Goal: Task Accomplishment & Management: Complete application form

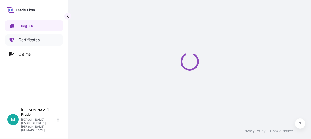
select select "2025"
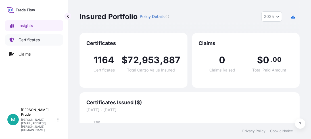
click at [36, 42] on p "Certificates" at bounding box center [28, 40] width 21 height 6
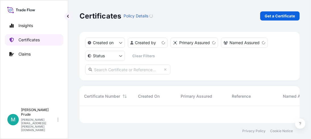
scroll to position [15, 216]
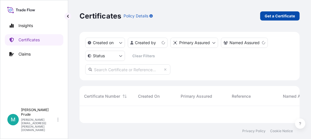
click at [280, 14] on p "Get a Certificate" at bounding box center [280, 16] width 30 height 6
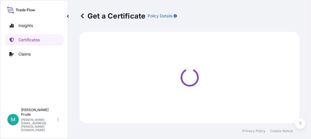
select select "Barge"
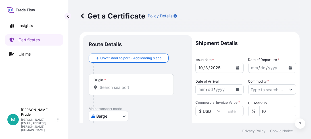
click at [289, 68] on icon "Calendar" at bounding box center [290, 67] width 3 height 3
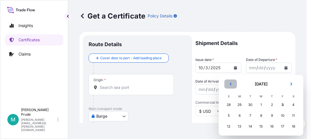
click at [233, 82] on button "Previous" at bounding box center [231, 83] width 13 height 9
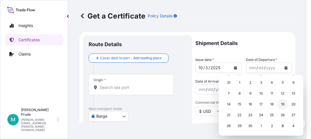
scroll to position [22, 0]
click at [230, 124] on div "28" at bounding box center [229, 126] width 10 height 10
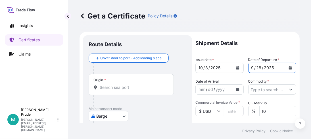
click at [237, 90] on icon "Calendar" at bounding box center [237, 89] width 3 height 3
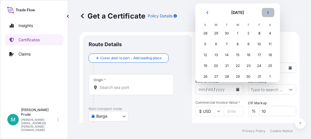
click at [271, 13] on button "Next" at bounding box center [268, 12] width 13 height 9
click at [251, 45] on div "6" at bounding box center [249, 44] width 10 height 10
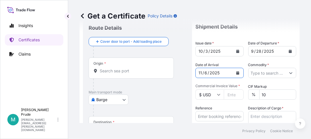
scroll to position [28, 0]
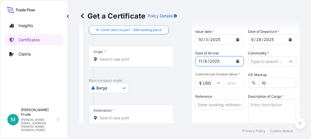
click at [286, 63] on button "Show suggestions" at bounding box center [291, 61] width 10 height 10
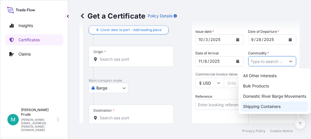
click at [279, 104] on div "Shipping Containers" at bounding box center [275, 106] width 68 height 10
type input "Shipping Containers"
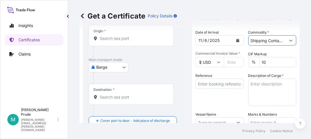
scroll to position [57, 0]
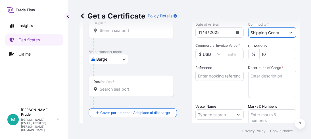
click at [231, 55] on input "Commercial Invoice Value *" at bounding box center [234, 54] width 20 height 10
click at [228, 55] on input "Commercial Invoice Value *" at bounding box center [234, 54] width 20 height 10
paste input "37109.81"
type input "37109.81"
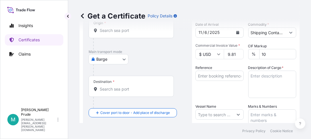
scroll to position [0, 0]
click at [215, 76] on input "Reference" at bounding box center [220, 76] width 48 height 10
paste input "80000109579"
type input "80000109579"
click at [264, 76] on textarea "Description of Cargo *" at bounding box center [272, 84] width 48 height 27
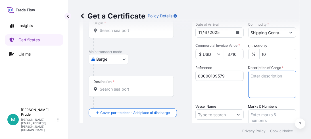
paste textarea "96 BOXES CARBOPOL 971P NF POLYMER, BOX Not Regulated. NMFC 156200 PLASTIC MATL-…"
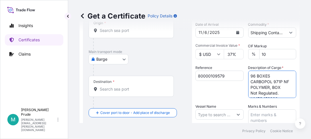
scroll to position [145, 0]
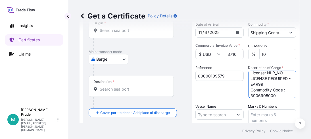
type textarea "96 BOXES CARBOPOL 971P NF POLYMER, BOX Not Regulated. NMFC 156200 PLASTIC MATL-…"
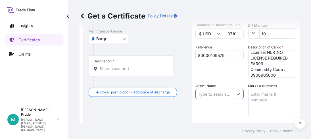
scroll to position [85, 0]
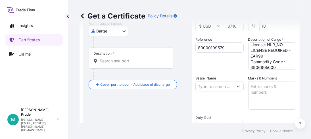
click at [207, 84] on input "Vessel Name" at bounding box center [215, 86] width 38 height 10
paste input "NYK VIRGO"
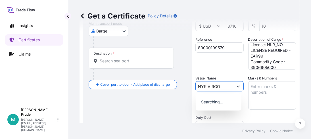
type input "NYK VIRGO"
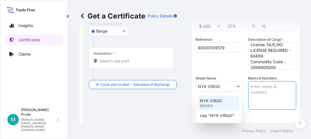
click at [219, 100] on p "NYK VIRGO" at bounding box center [211, 101] width 22 height 6
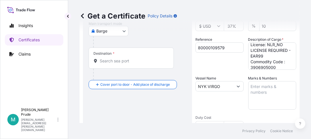
scroll to position [93, 0]
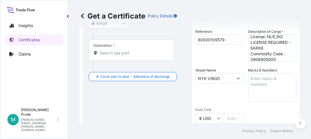
click at [259, 78] on textarea "Marks & Numbers" at bounding box center [272, 87] width 48 height 28
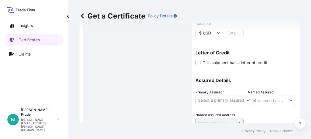
scroll to position [202, 0]
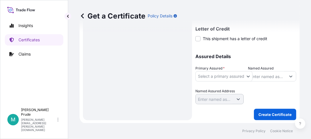
click at [214, 75] on body "0 options available. 0 options available. 2 options available. Insights Certifi…" at bounding box center [155, 69] width 311 height 139
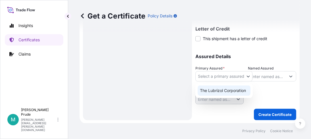
click at [219, 91] on div "The Lubrizol Corporation" at bounding box center [224, 90] width 53 height 10
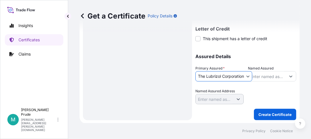
click at [281, 69] on div "Named Assured" at bounding box center [272, 73] width 48 height 16
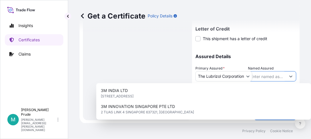
click at [274, 76] on input "Named Assured" at bounding box center [268, 76] width 38 height 10
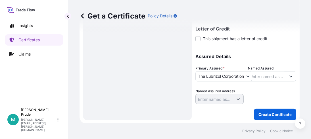
click at [255, 75] on input "Named Assured" at bounding box center [268, 76] width 38 height 10
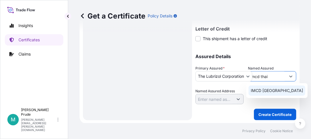
click at [268, 93] on div "IMCD [GEOGRAPHIC_DATA]" at bounding box center [277, 90] width 57 height 10
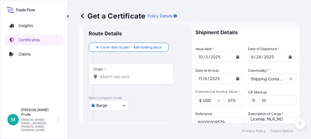
scroll to position [0, 0]
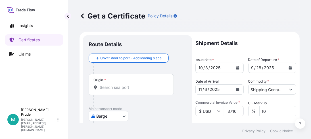
type input "IMCD [GEOGRAPHIC_DATA]"
click at [125, 113] on body "1 option available. Insights Certificates Claims M [PERSON_NAME] [PERSON_NAME][…" at bounding box center [155, 69] width 311 height 139
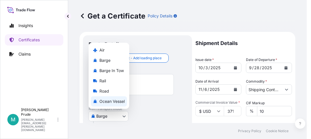
click at [121, 98] on span "Ocean Vessel" at bounding box center [112, 101] width 25 height 6
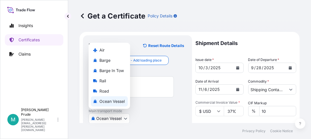
scroll to position [145, 0]
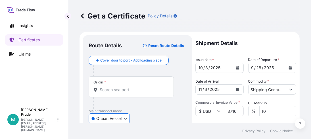
click at [122, 90] on input "Origin *" at bounding box center [133, 90] width 67 height 6
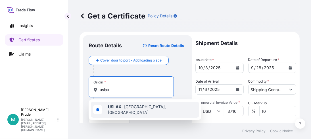
click at [129, 106] on span "USLAX - [GEOGRAPHIC_DATA], [GEOGRAPHIC_DATA]" at bounding box center [152, 109] width 89 height 11
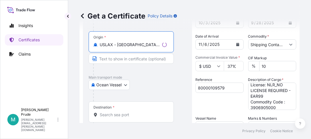
scroll to position [57, 0]
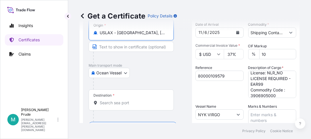
type input "USLAX - [GEOGRAPHIC_DATA], [GEOGRAPHIC_DATA]"
click at [122, 100] on input "Destination *" at bounding box center [133, 103] width 67 height 6
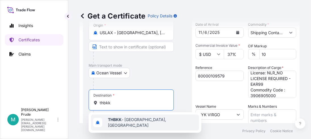
click at [147, 128] on div "THBKK - [GEOGRAPHIC_DATA], [GEOGRAPHIC_DATA]" at bounding box center [145, 122] width 113 height 20
click at [147, 117] on div "THBKK - [GEOGRAPHIC_DATA], [GEOGRAPHIC_DATA]" at bounding box center [145, 122] width 108 height 16
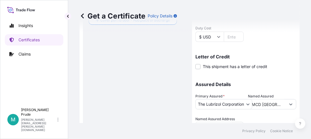
scroll to position [202, 0]
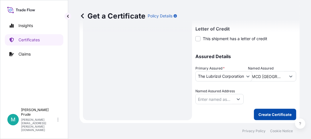
type input "THBKK - [GEOGRAPHIC_DATA], [GEOGRAPHIC_DATA]"
click at [263, 112] on p "Create Certificate" at bounding box center [275, 114] width 33 height 6
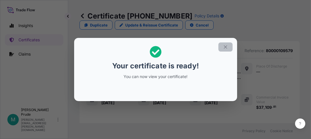
click at [228, 45] on icon "button" at bounding box center [225, 46] width 5 height 5
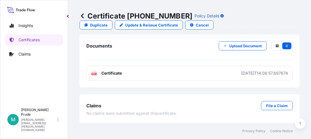
scroll to position [437, 0]
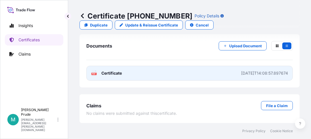
click at [110, 71] on span "Certificate" at bounding box center [111, 73] width 20 height 6
